Goal: Navigation & Orientation: Understand site structure

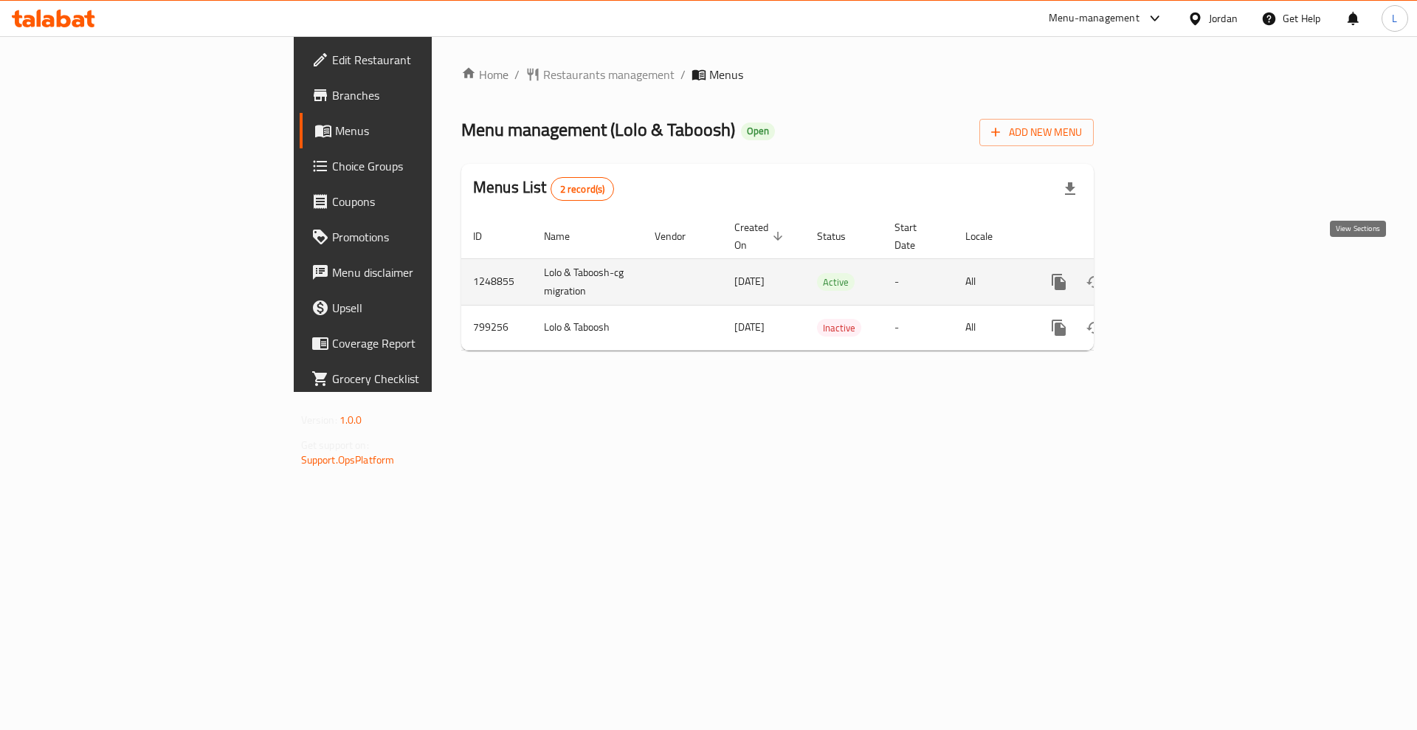
click at [1183, 264] on link "enhanced table" at bounding box center [1164, 281] width 35 height 35
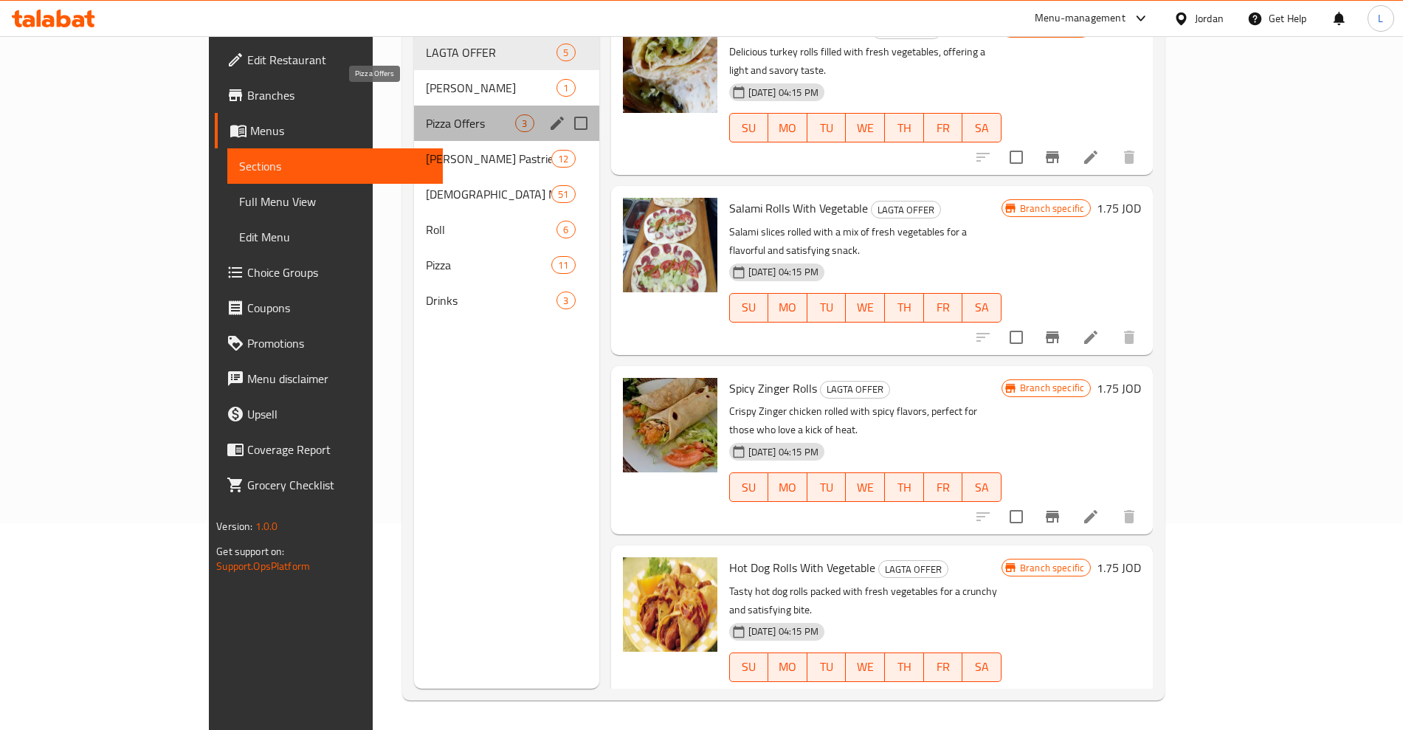
click at [426, 114] on span "Pizza Offers" at bounding box center [470, 123] width 89 height 18
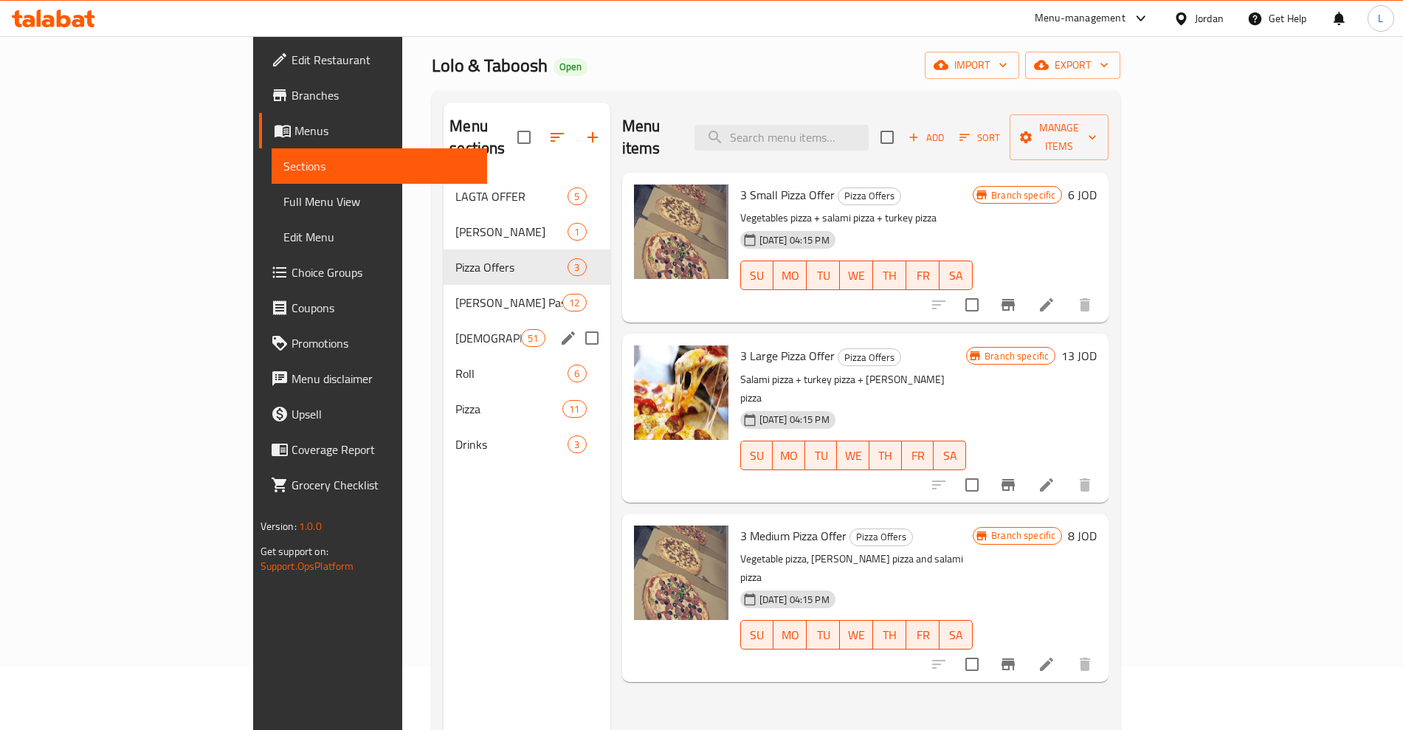
scroll to position [22, 0]
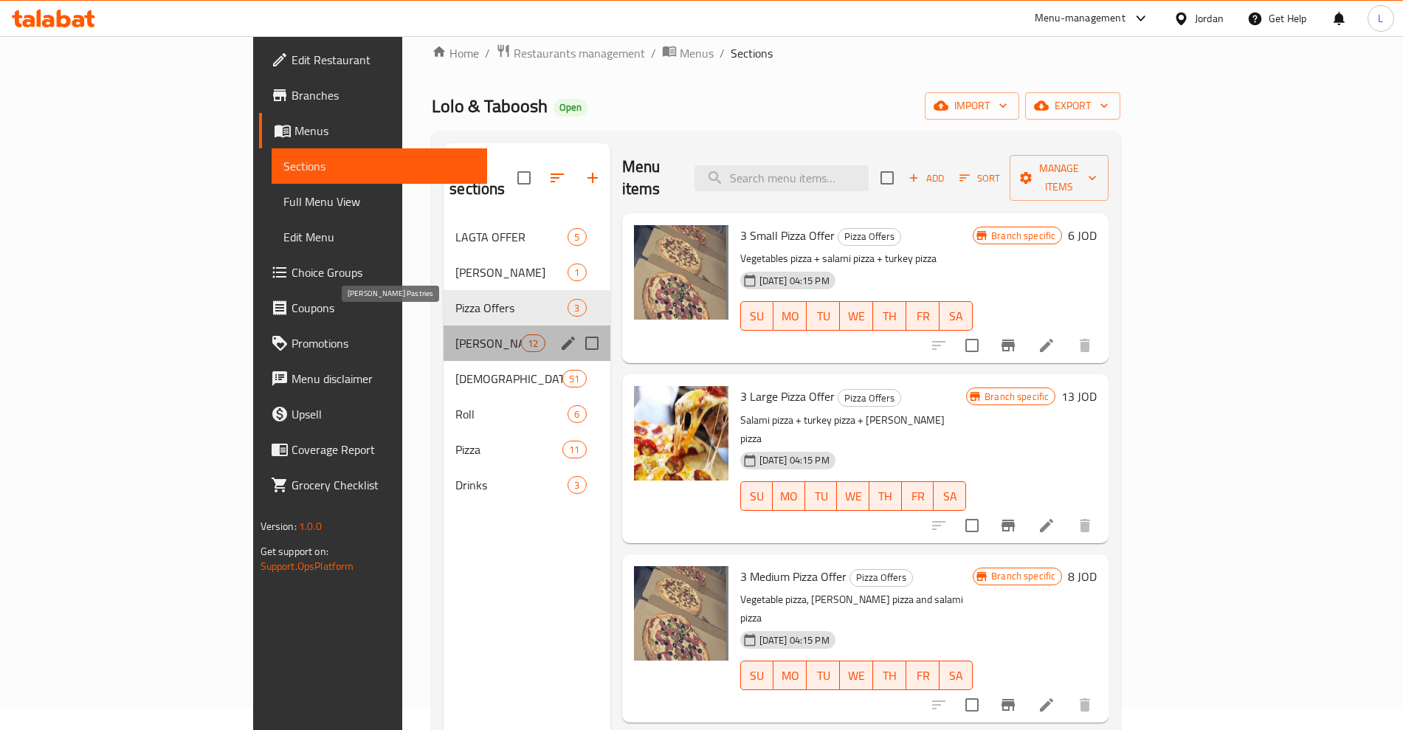
click at [455, 334] on span "[PERSON_NAME] Pastries" at bounding box center [488, 343] width 66 height 18
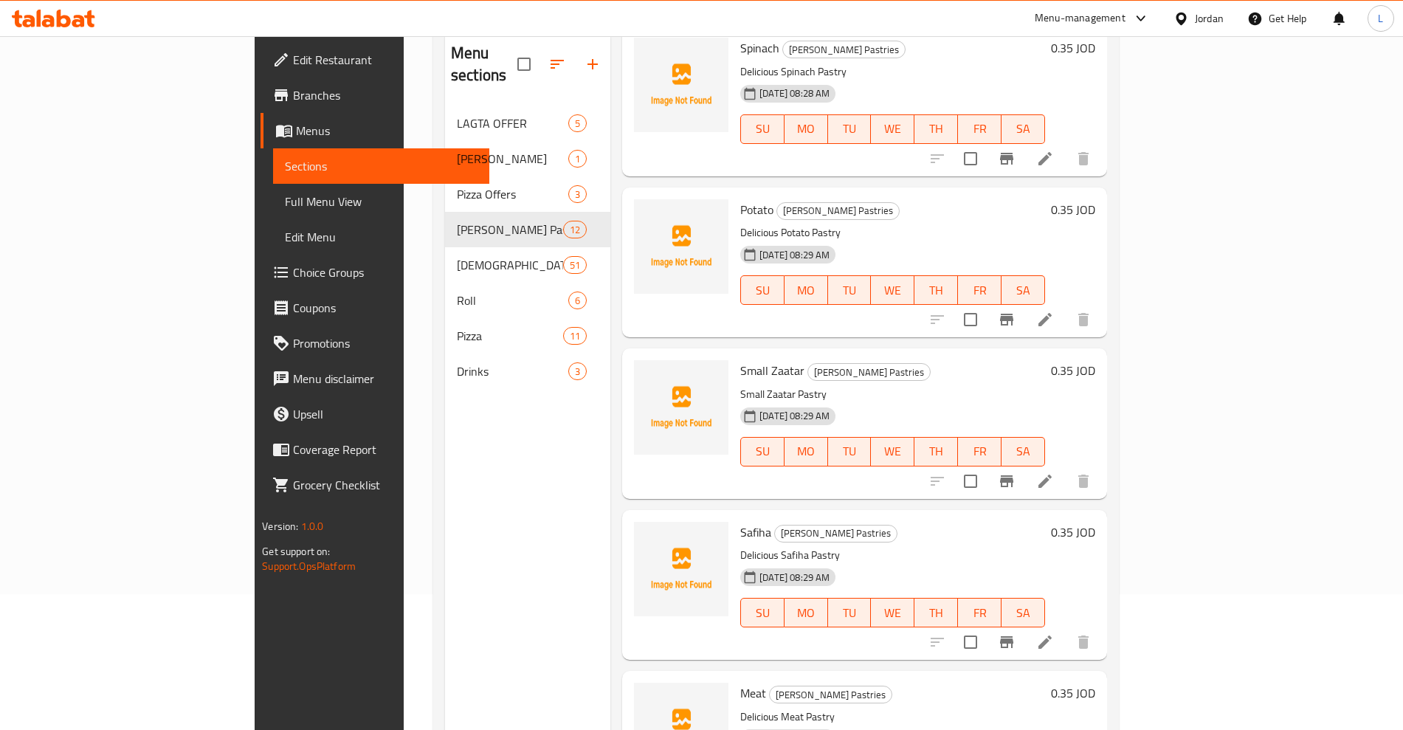
scroll to position [207, 0]
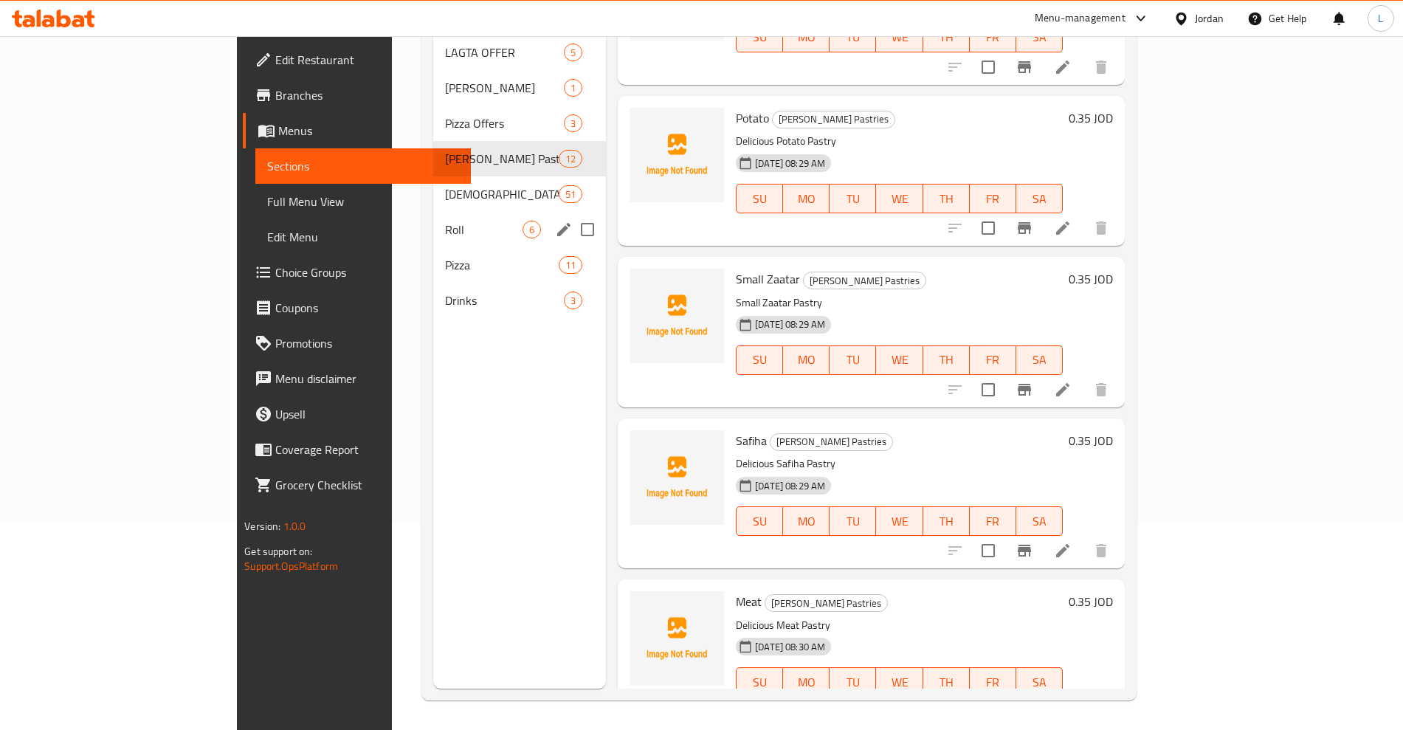
click at [433, 176] on div "[DEMOGRAPHIC_DATA] Manakish 51" at bounding box center [519, 193] width 173 height 35
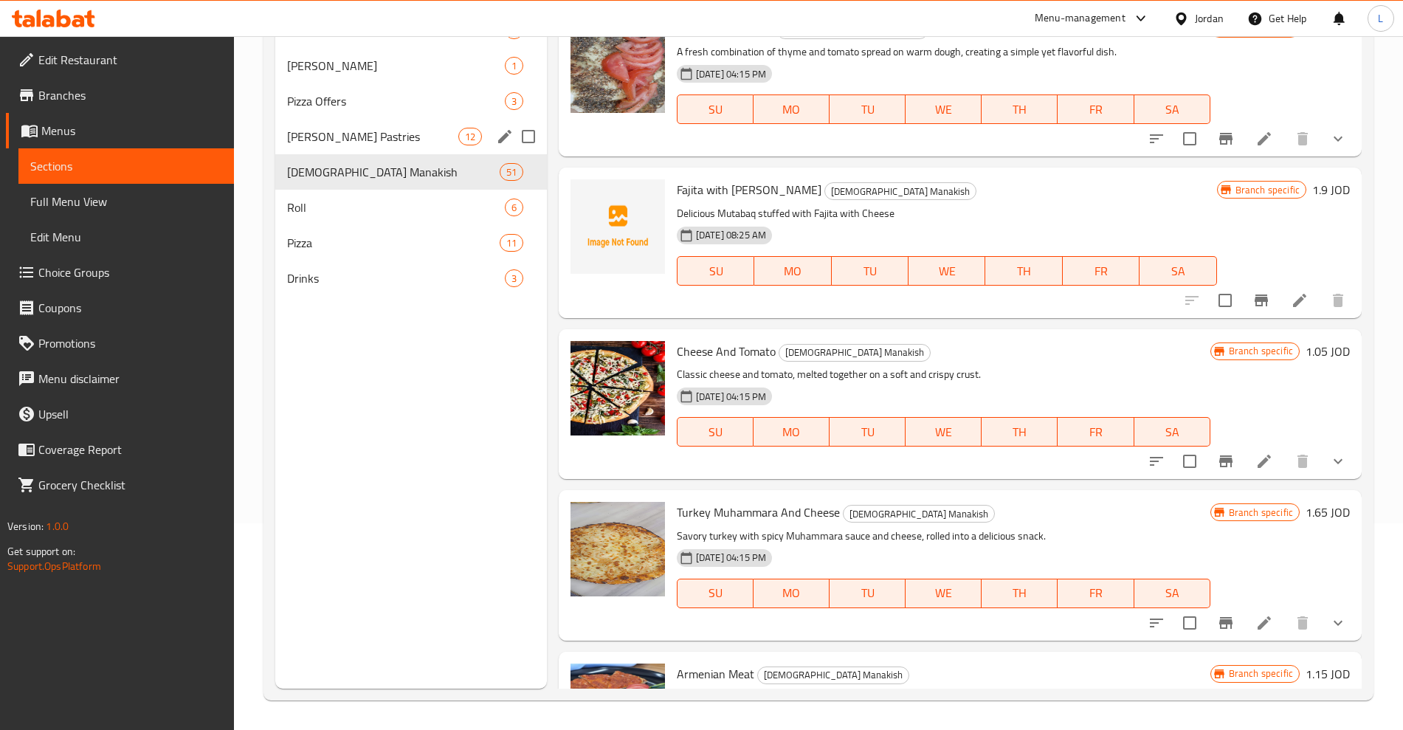
click at [298, 124] on div "[PERSON_NAME] Pastries 12" at bounding box center [411, 136] width 272 height 35
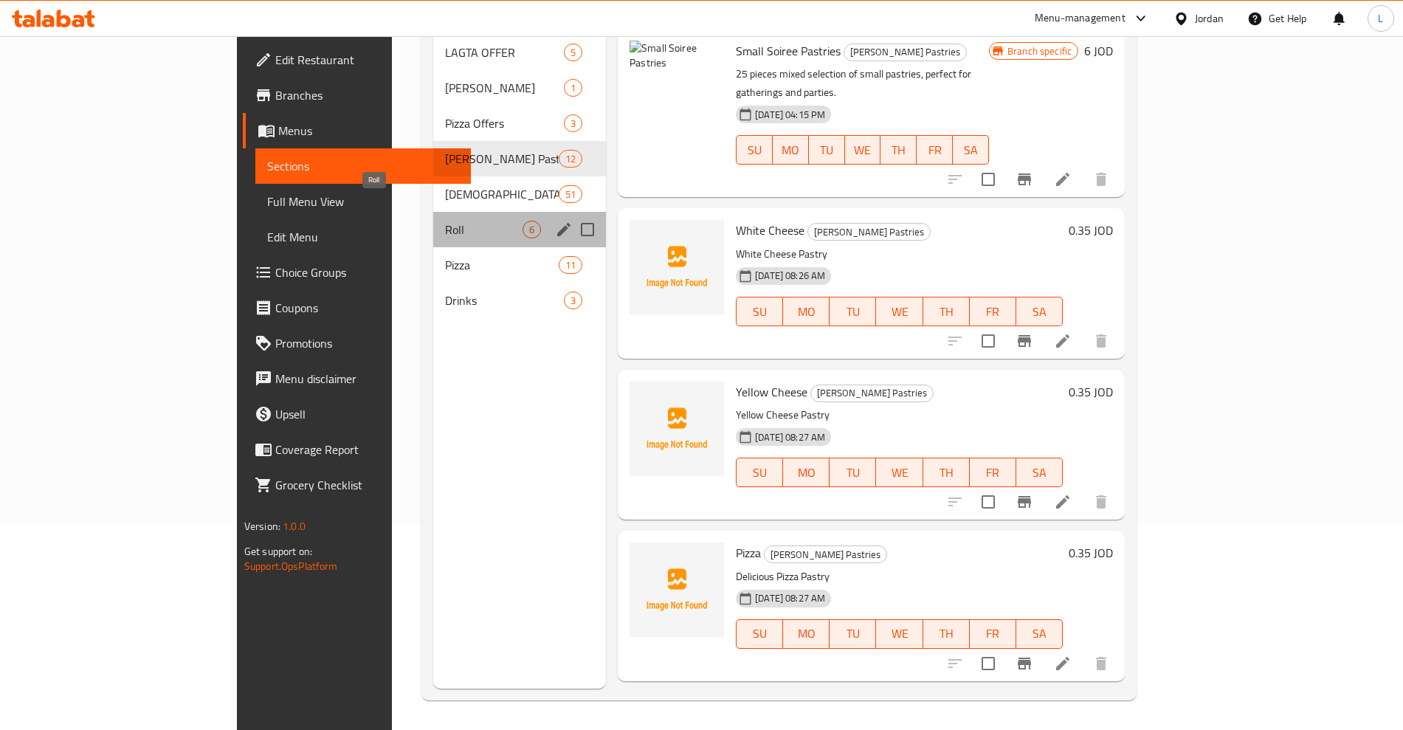
click at [445, 221] on span "Roll" at bounding box center [483, 230] width 77 height 18
